Goal: Information Seeking & Learning: Check status

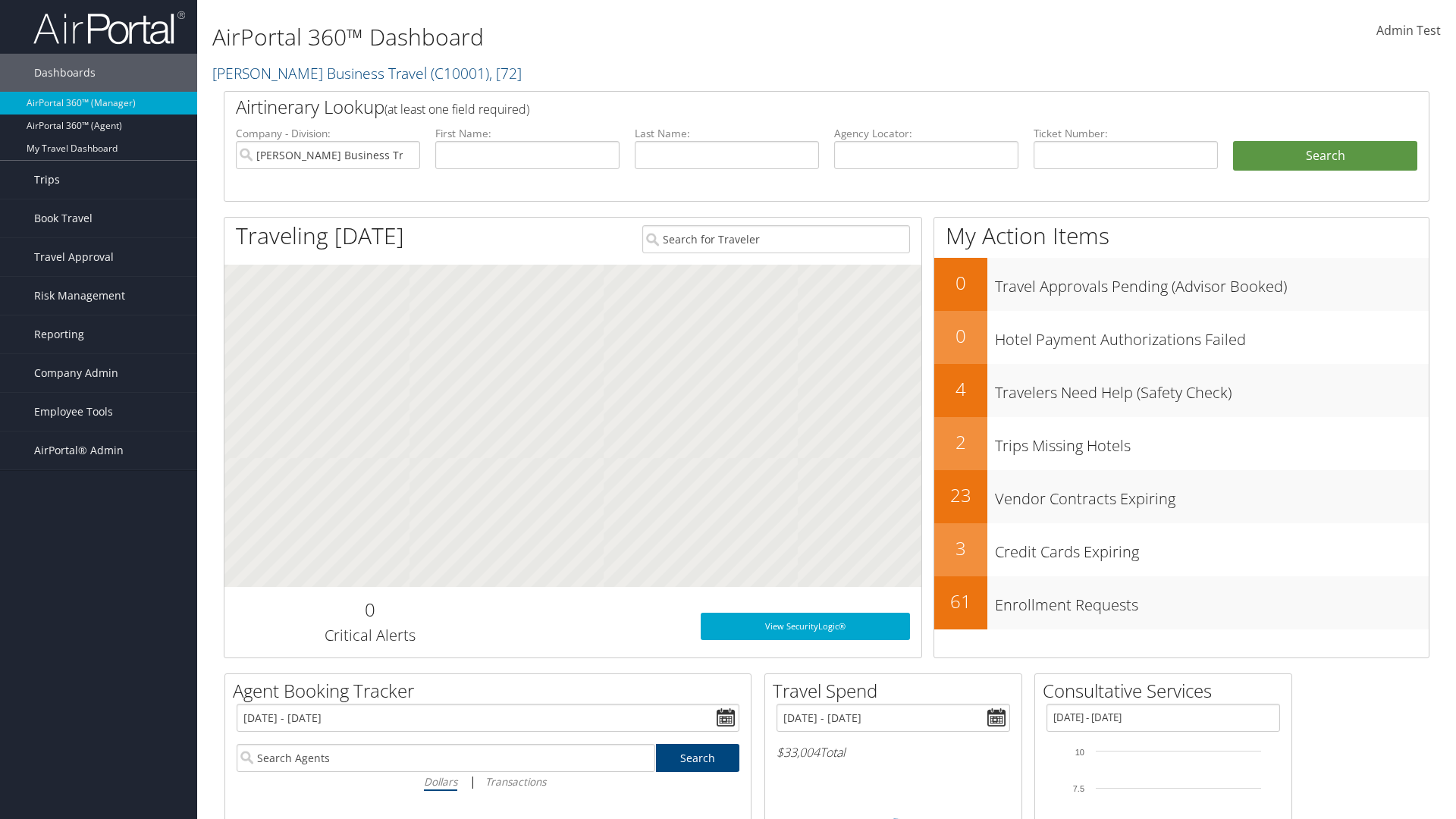
click at [99, 180] on link "Trips" at bounding box center [99, 179] width 197 height 38
click at [99, 233] on link "Current/Future Trips" at bounding box center [99, 233] width 197 height 23
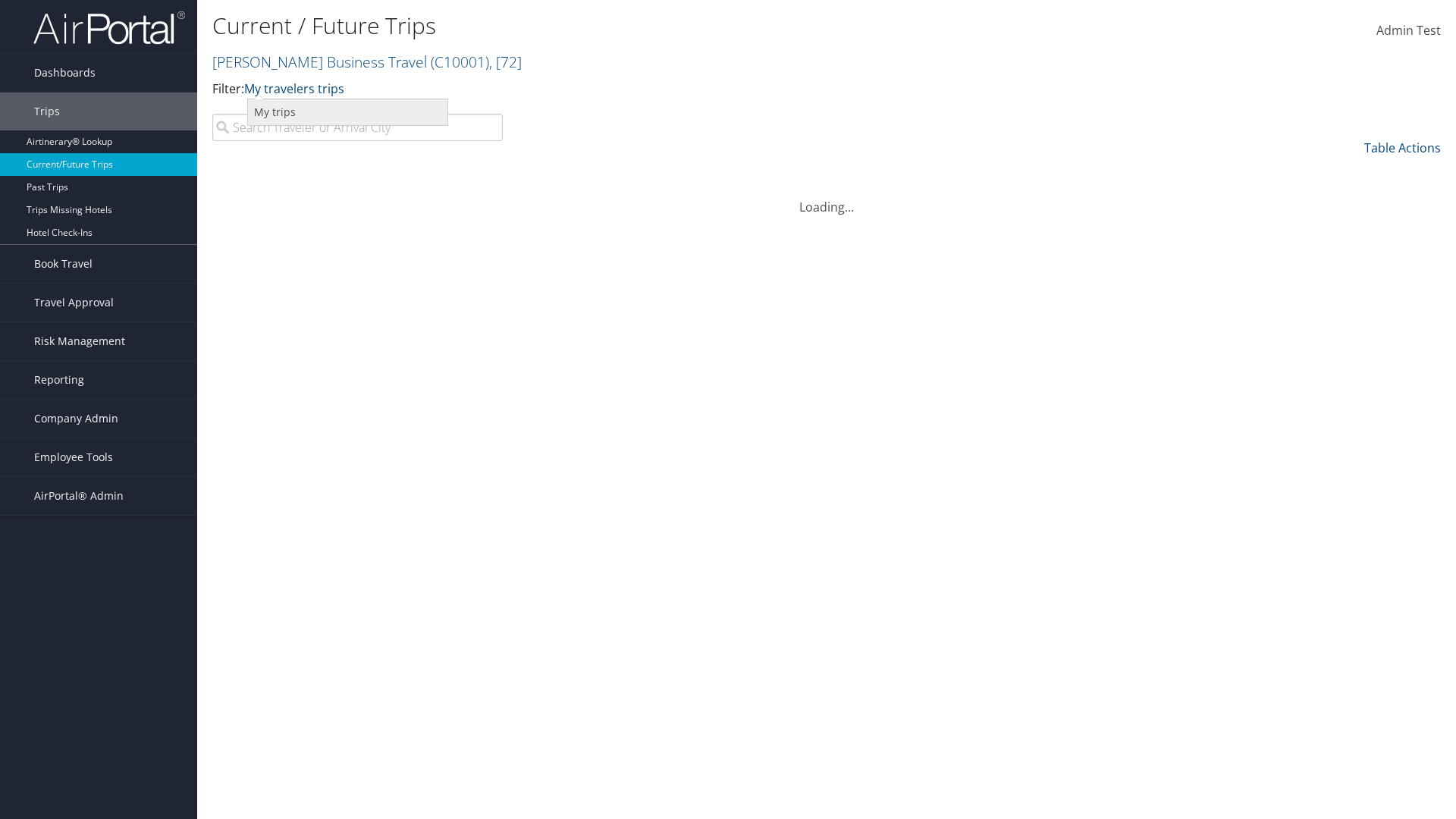
click at [347, 112] on link "My trips" at bounding box center [347, 112] width 199 height 26
click at [270, 88] on link "My trips" at bounding box center [267, 88] width 46 height 17
click at [0, 0] on link "My travelers trips" at bounding box center [0, 0] width 0 height 0
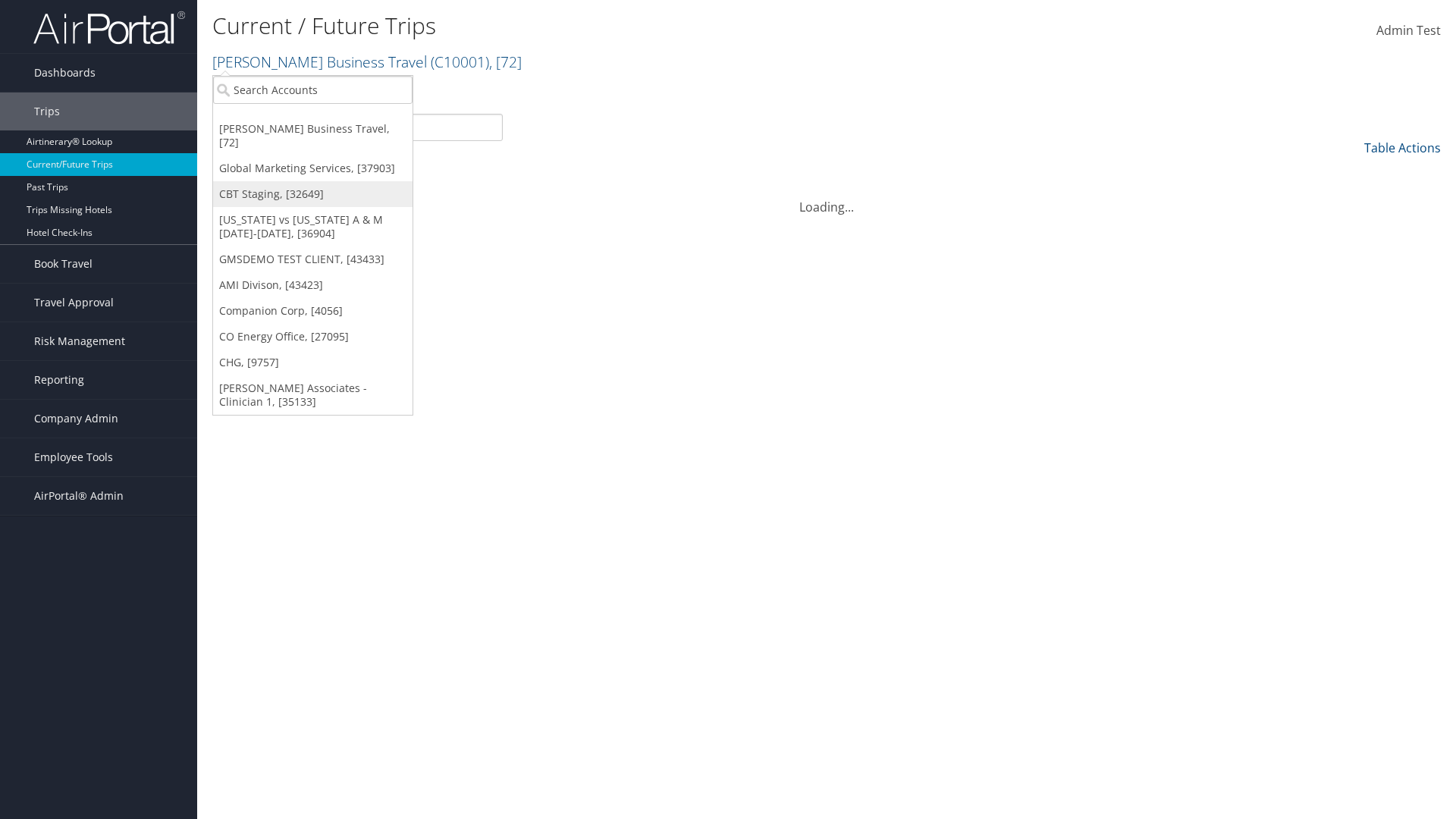
click at [313, 182] on link "CBT Staging, [32649]" at bounding box center [313, 194] width 199 height 26
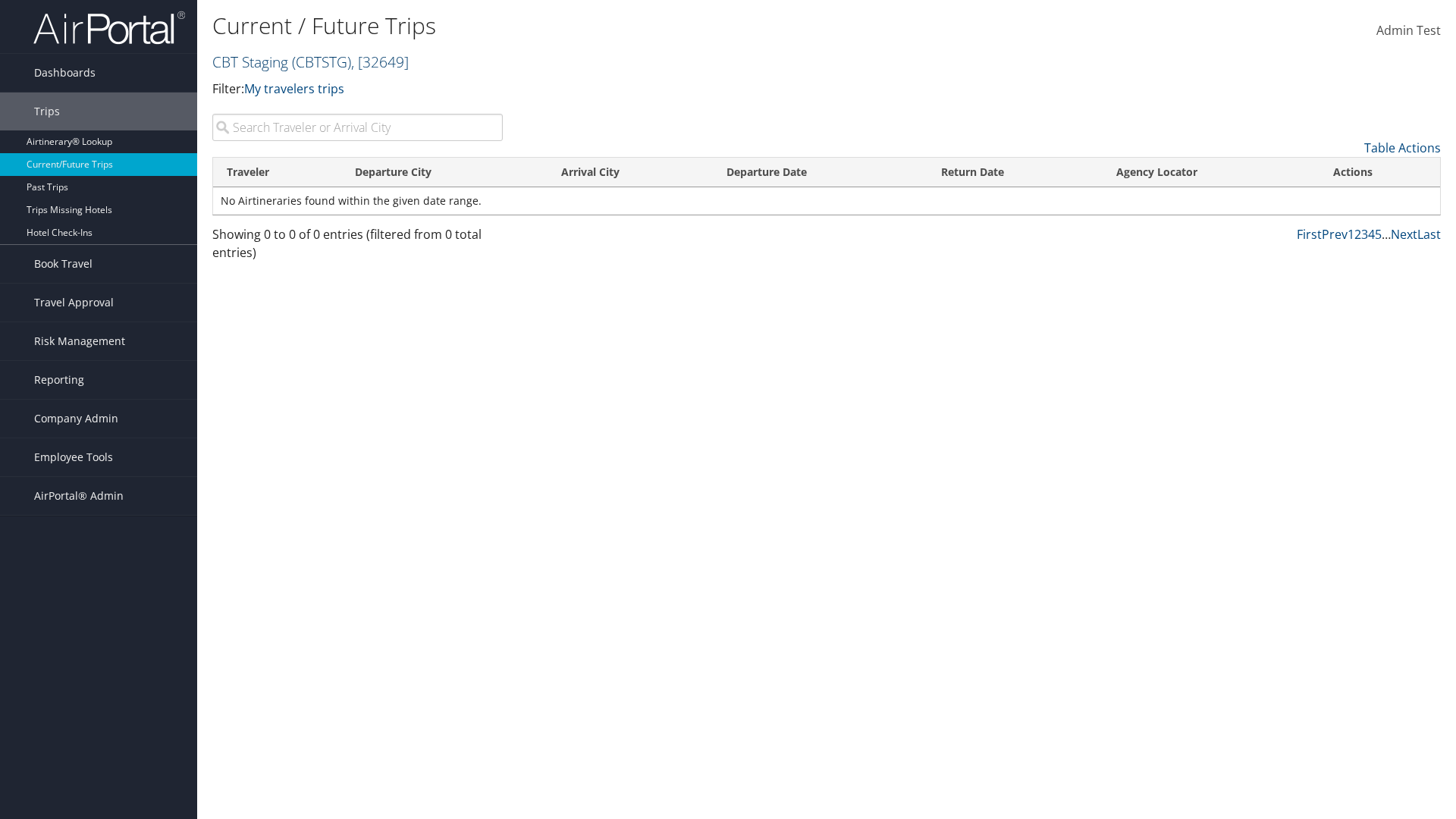
click at [250, 62] on link "CBT Staging ( CBTSTG ) , [ 32649 ]" at bounding box center [310, 62] width 197 height 20
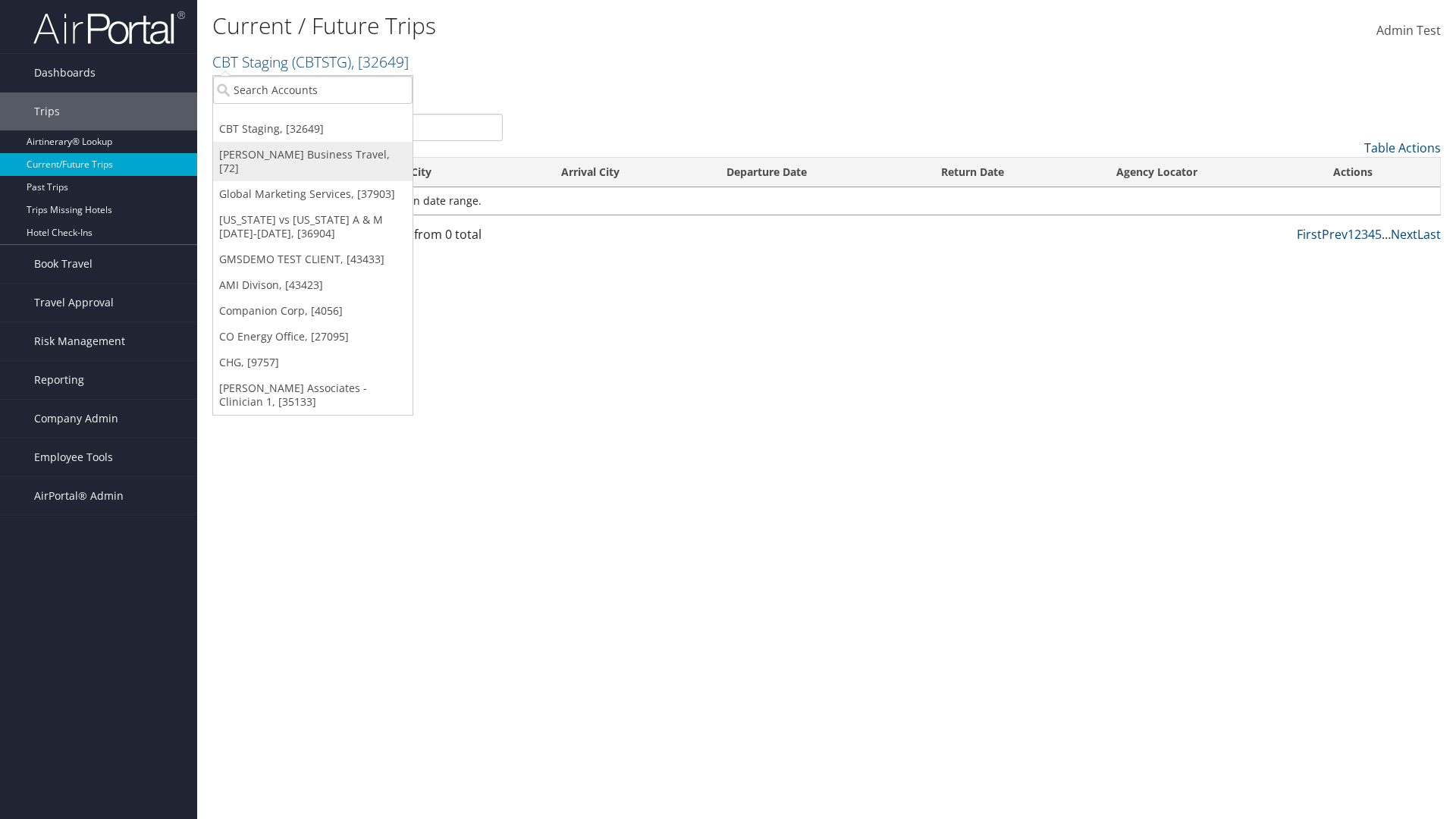
click at [313, 155] on link "[PERSON_NAME] Business Travel, [72]" at bounding box center [313, 161] width 199 height 40
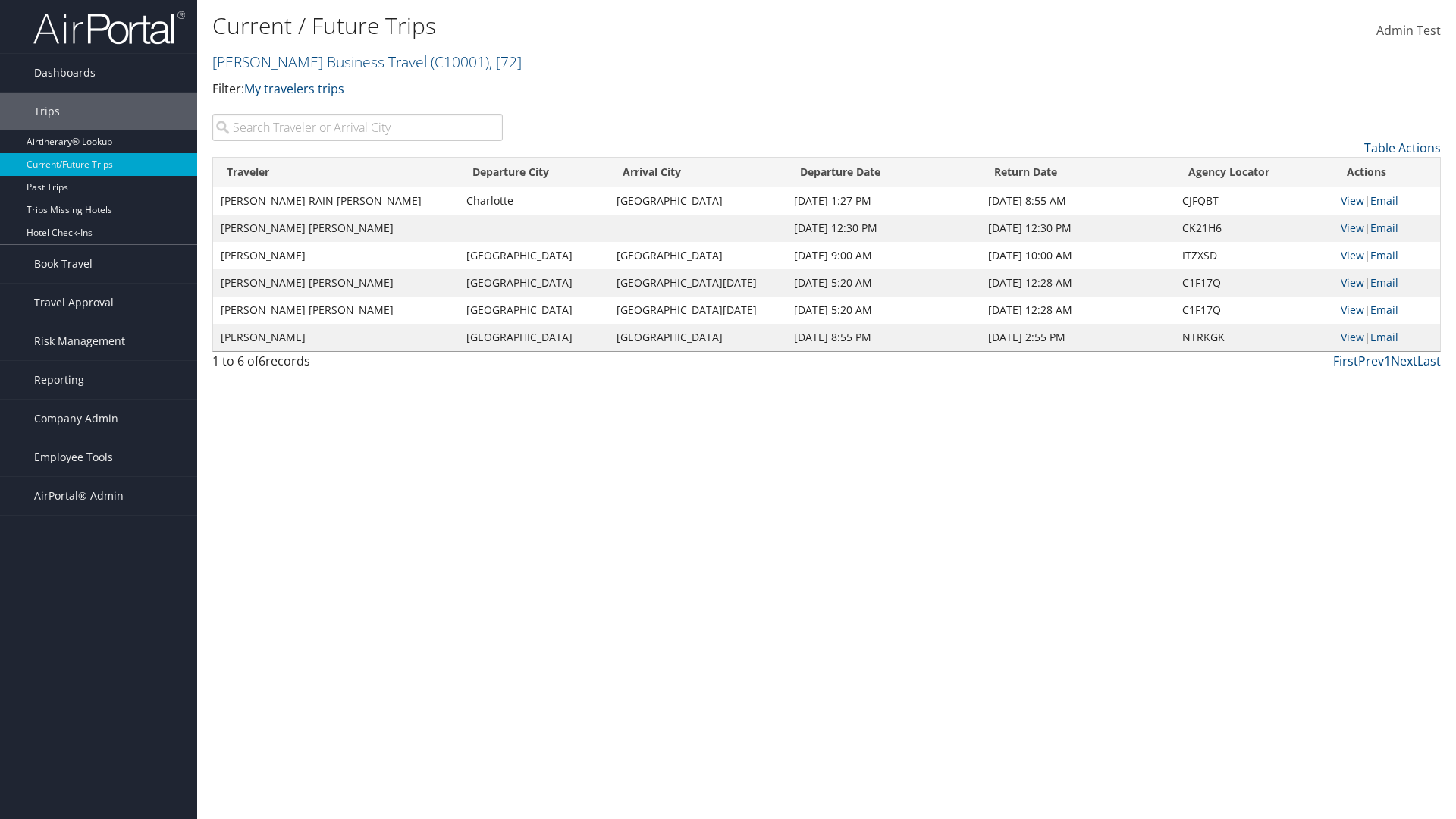
click at [313, 62] on link "Christopherson Business Travel ( C10001 ) , [ 72 ]" at bounding box center [367, 62] width 309 height 20
click at [0, 0] on link "CBT Staging, [32649]" at bounding box center [0, 0] width 0 height 0
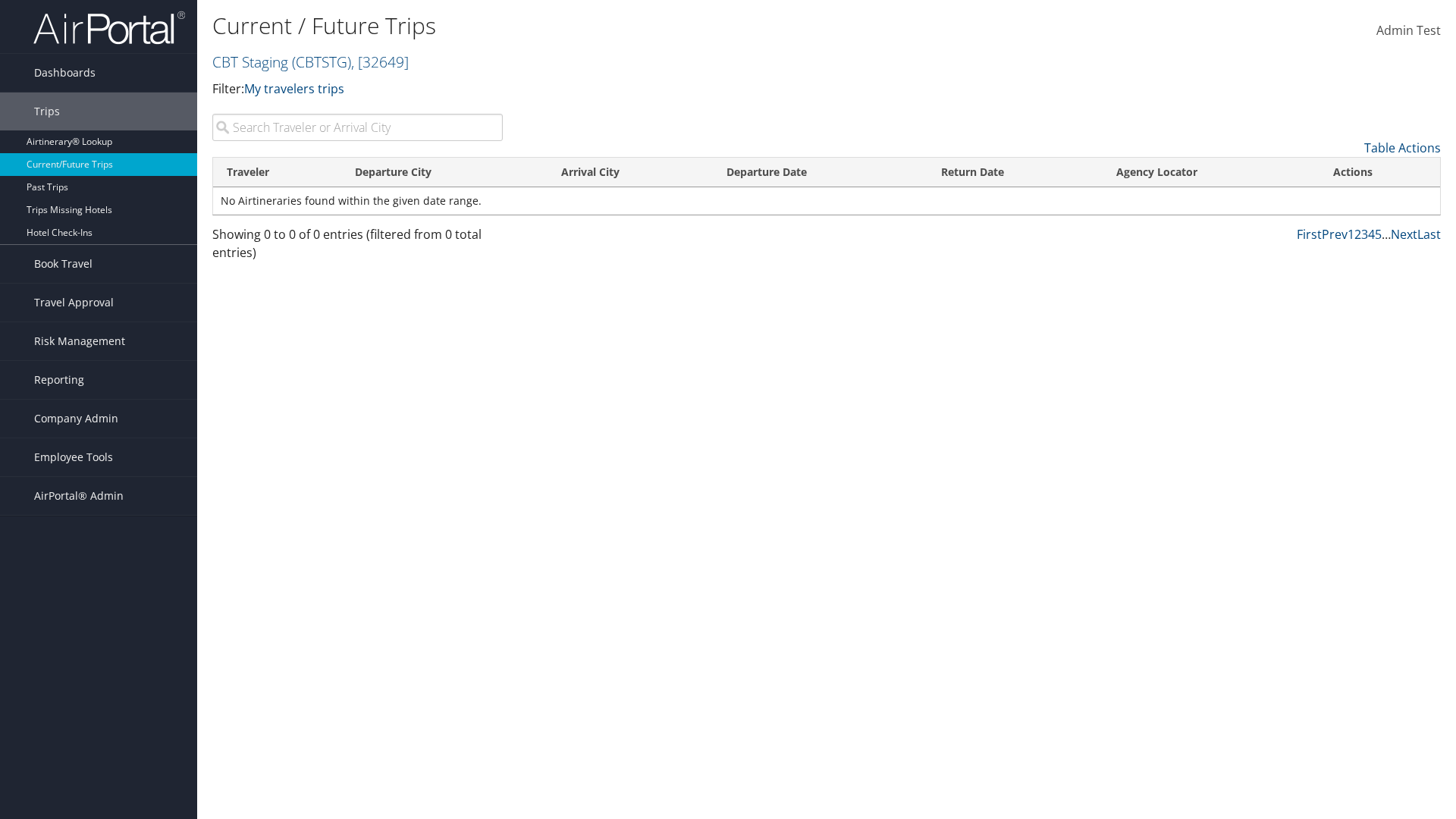
click at [277, 172] on th "Traveler" at bounding box center [277, 173] width 128 height 30
click at [444, 172] on th "Departure City" at bounding box center [444, 173] width 207 height 30
click at [629, 172] on th "Arrival City" at bounding box center [629, 173] width 165 height 30
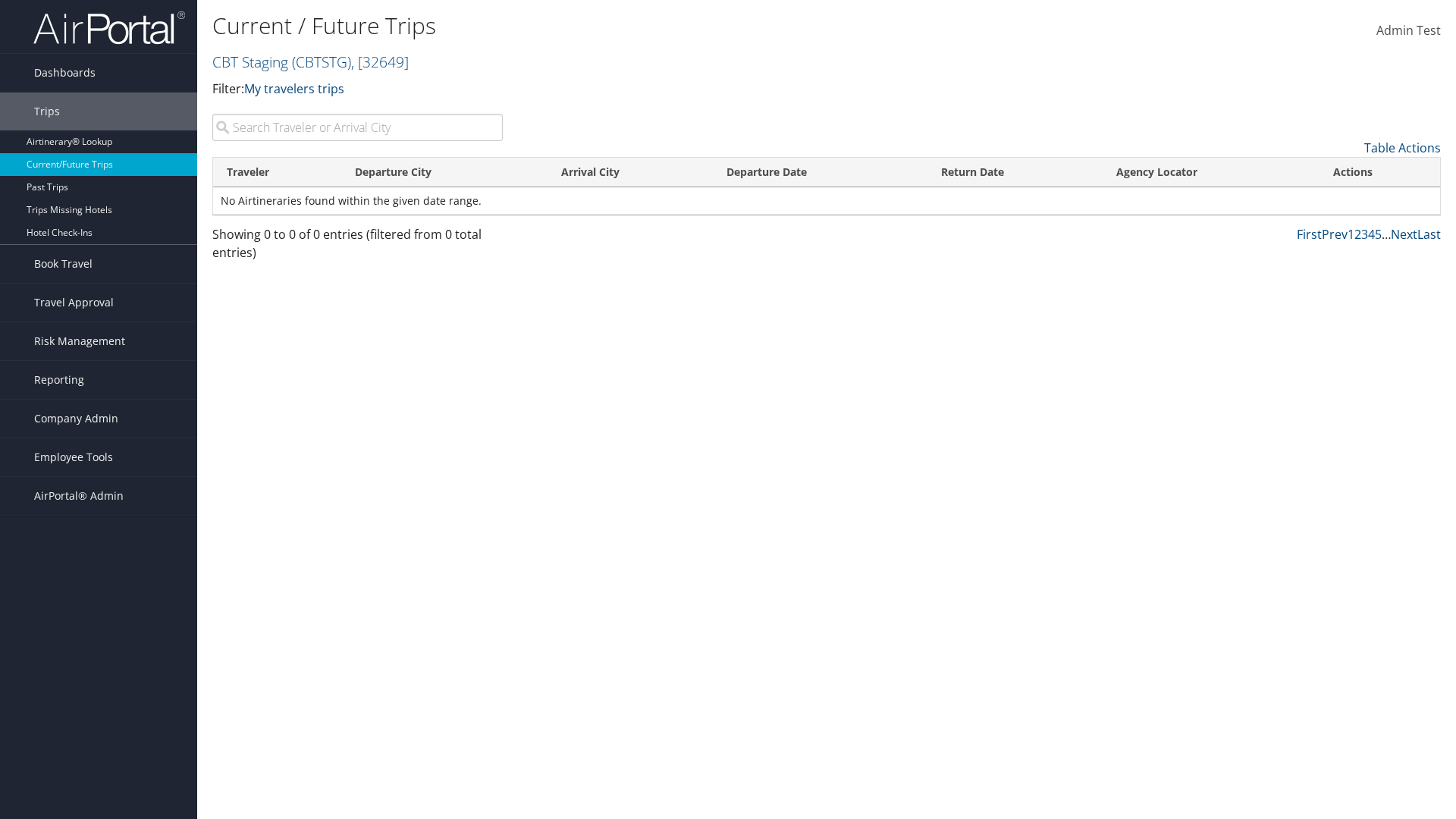
click at [629, 172] on th "Arrival City" at bounding box center [629, 173] width 165 height 30
click at [820, 172] on th "Departure Date" at bounding box center [821, 173] width 215 height 30
click at [1015, 172] on th "Return Date" at bounding box center [1015, 173] width 175 height 30
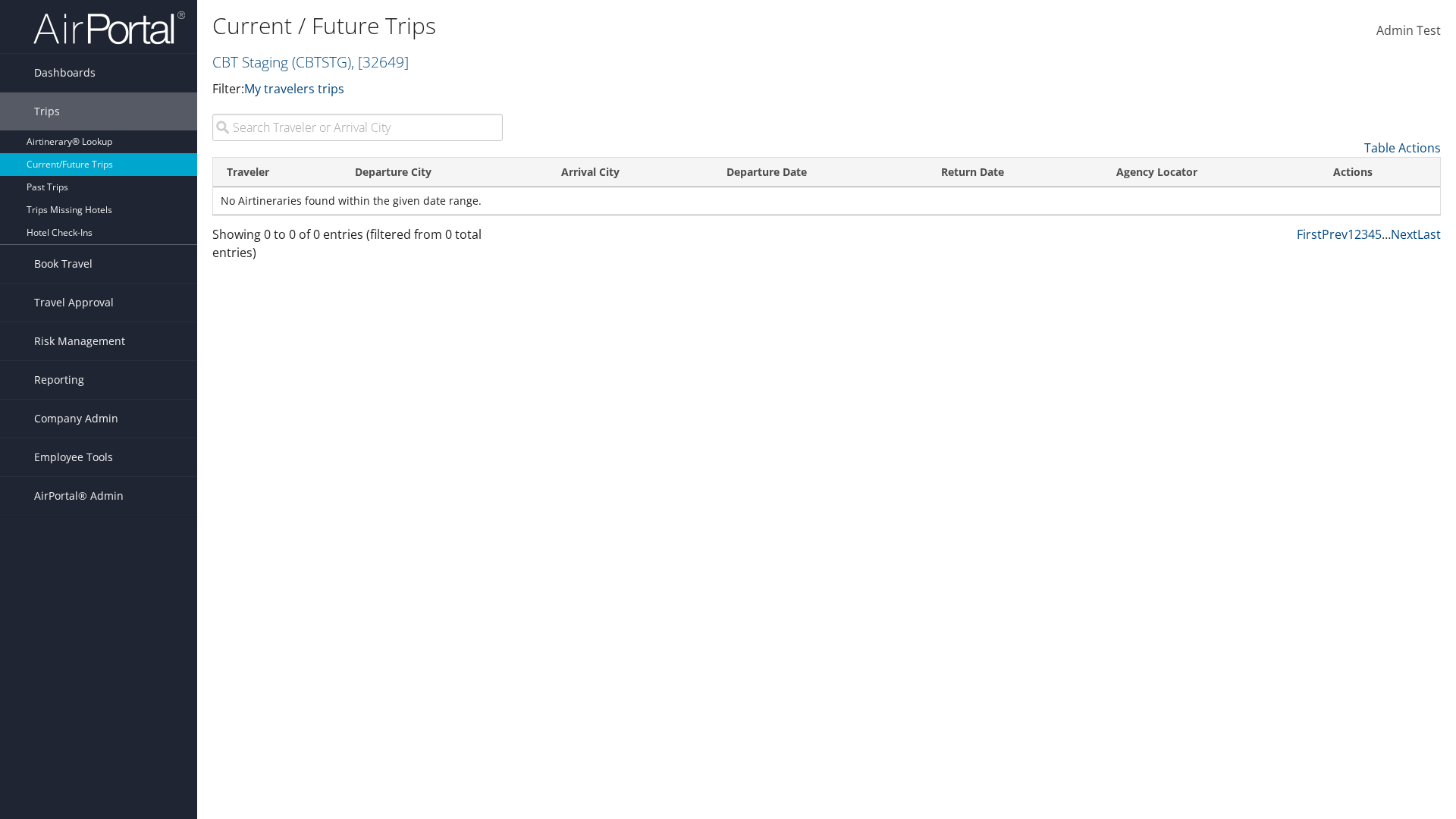
click at [1211, 172] on th "Agency Locator" at bounding box center [1211, 173] width 217 height 30
